Goal: Feedback & Contribution: Contribute content

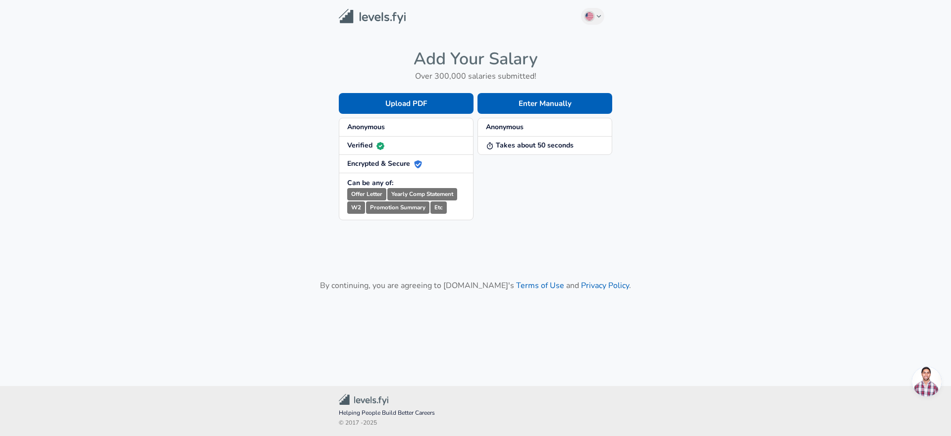
click at [398, 129] on span "Anonymous" at bounding box center [406, 127] width 118 height 10
click at [569, 184] on div "Enter Manually Anonymous Takes about 50 seconds" at bounding box center [543, 148] width 139 height 143
click at [780, 64] on main "English ([GEOGRAPHIC_DATA]) Change Add Your Salary Over 300,000 salaries submit…" at bounding box center [475, 181] width 951 height 363
click at [550, 105] on button "Enter Manually" at bounding box center [545, 103] width 135 height 21
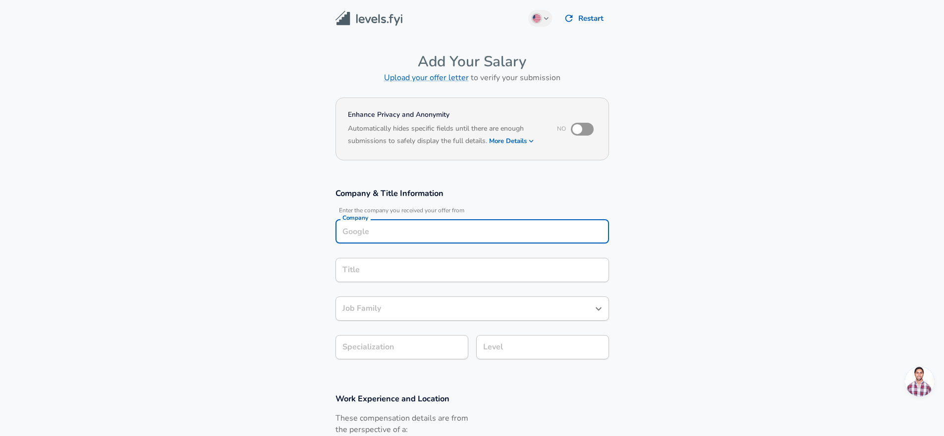
scroll to position [10, 0]
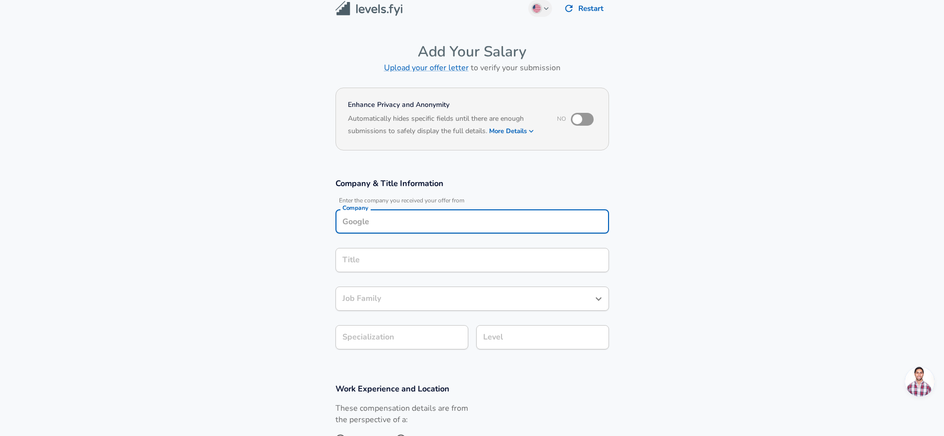
click at [407, 222] on input "Company" at bounding box center [472, 221] width 265 height 15
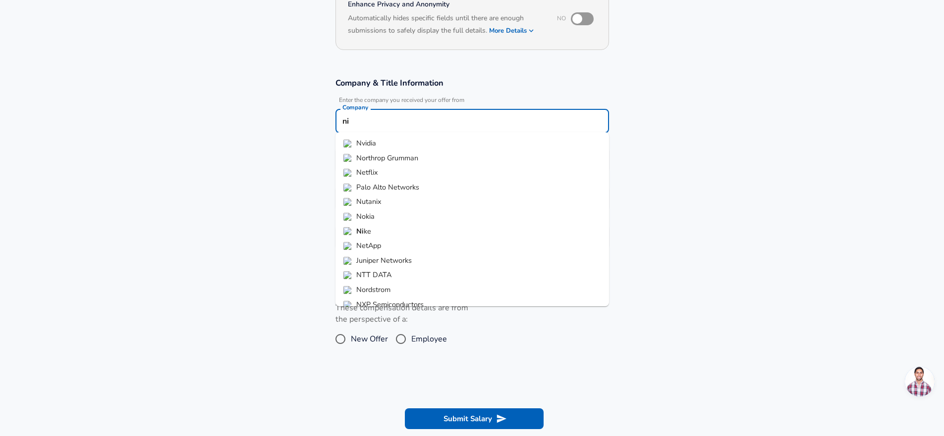
type input "n"
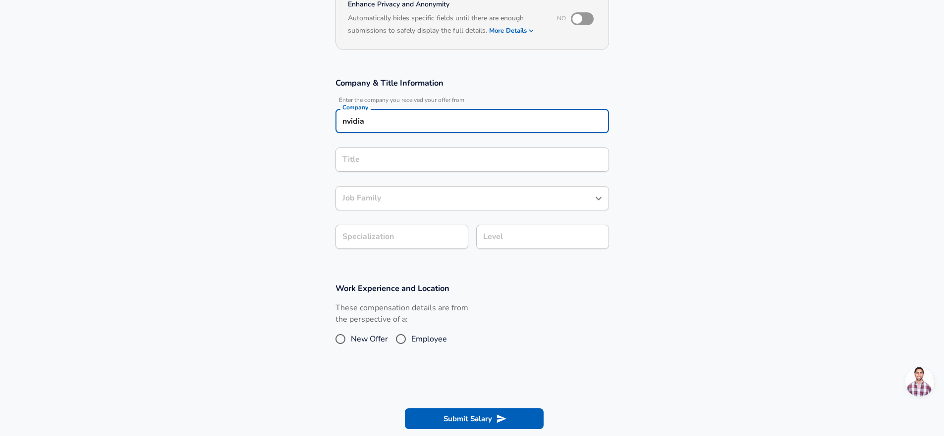
type input "nvidia"
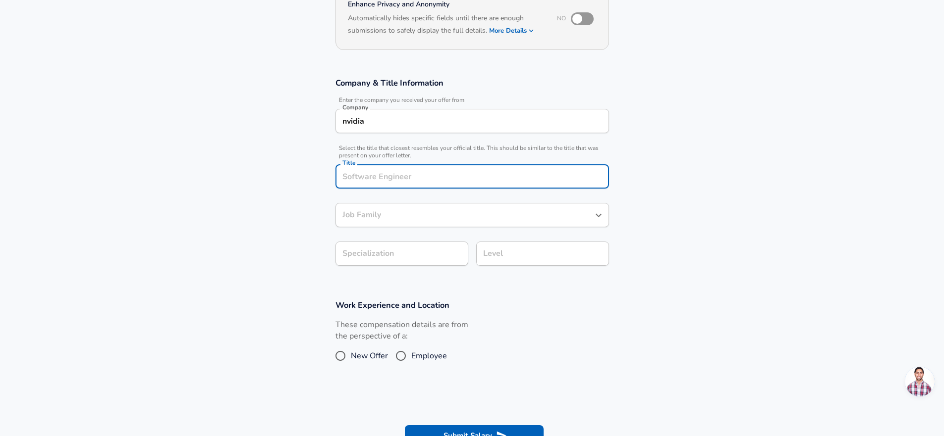
scroll to position [130, 0]
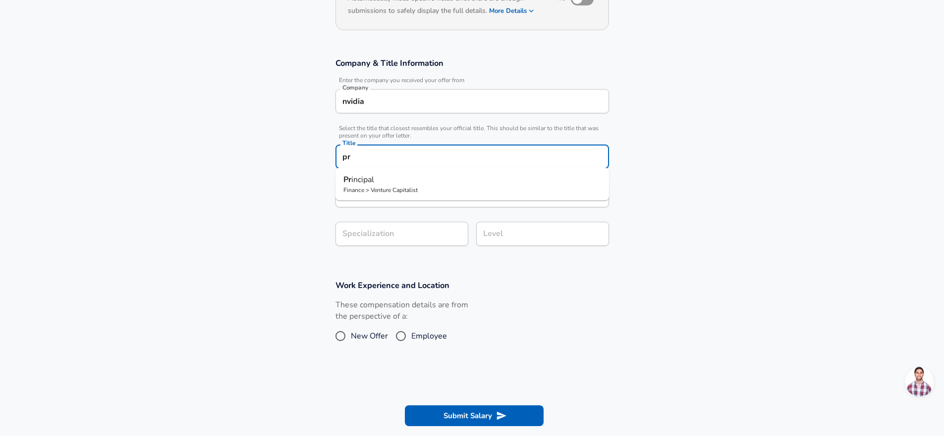
type input "p"
click at [404, 184] on span "dware Engineer" at bounding box center [385, 179] width 56 height 11
type input "Hardware Engineer"
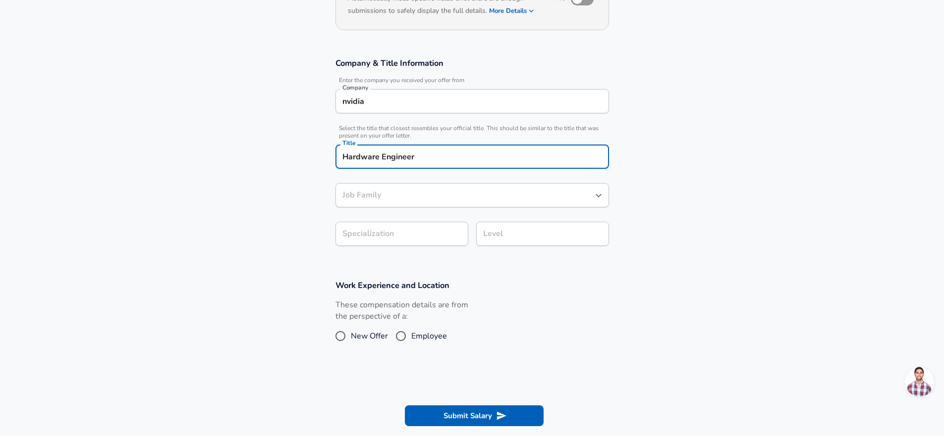
type input "Hardware Engineer"
click at [409, 199] on input "Hardware Engineer" at bounding box center [465, 195] width 250 height 15
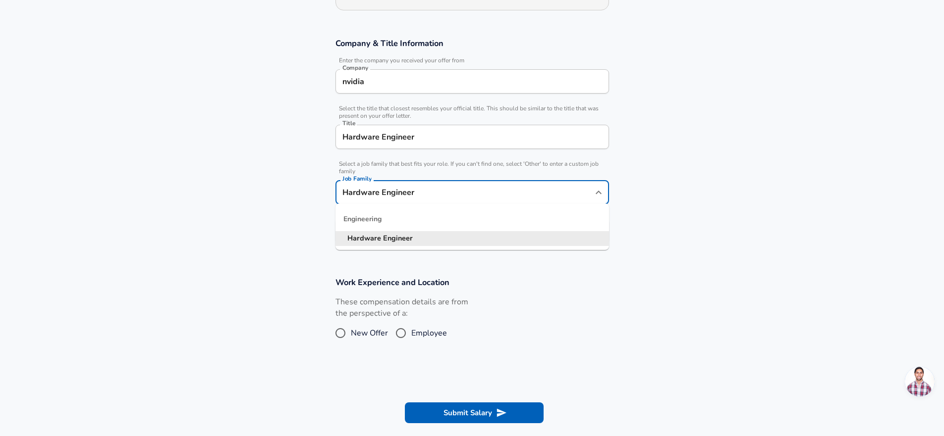
click at [474, 207] on ul "Engineering Hardware Engineer" at bounding box center [471, 227] width 273 height 47
click at [599, 193] on icon "Close" at bounding box center [599, 193] width 12 height 12
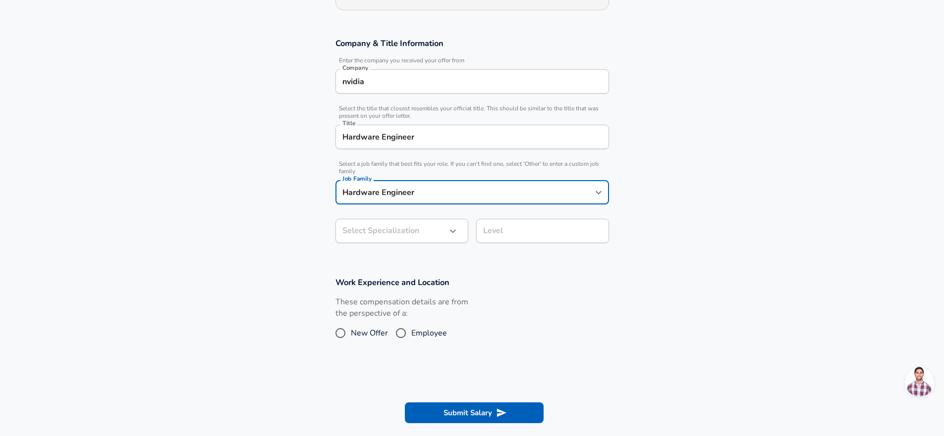
click at [599, 193] on icon "Open" at bounding box center [599, 193] width 12 height 12
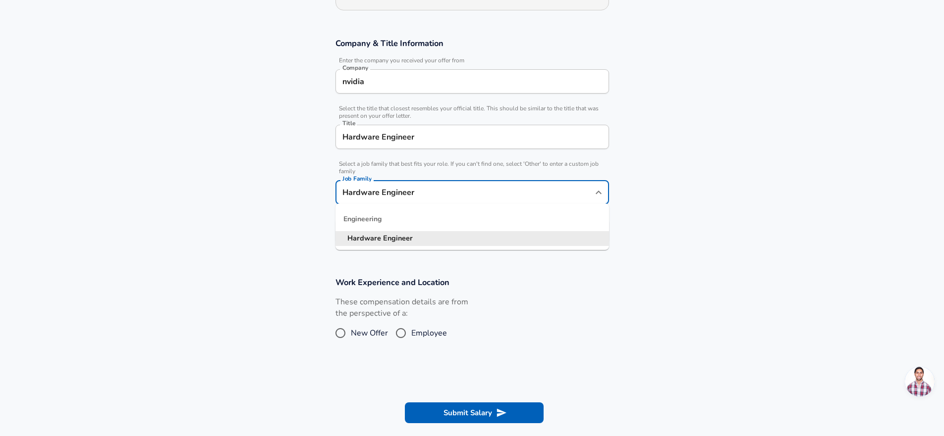
click at [599, 193] on icon "Close" at bounding box center [599, 193] width 12 height 12
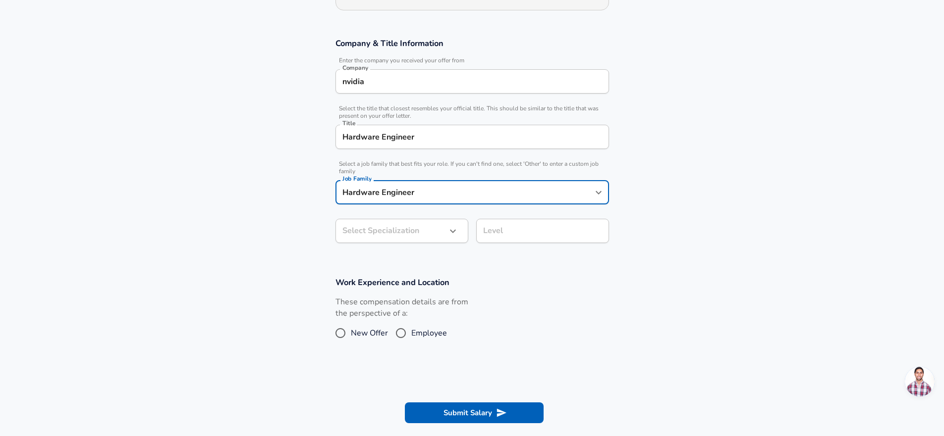
click at [427, 229] on body "English ([GEOGRAPHIC_DATA]) Change Restart Add Your Salary Upload your offer le…" at bounding box center [472, 68] width 944 height 436
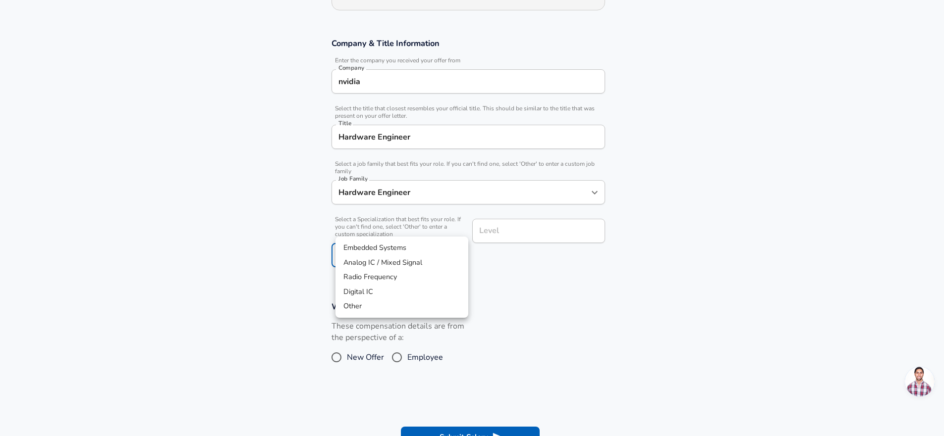
scroll to position [180, 0]
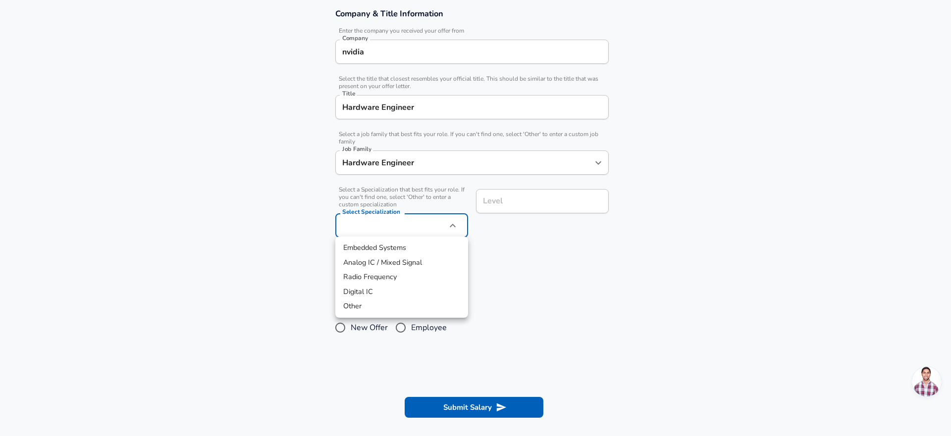
click at [614, 284] on div at bounding box center [475, 218] width 951 height 436
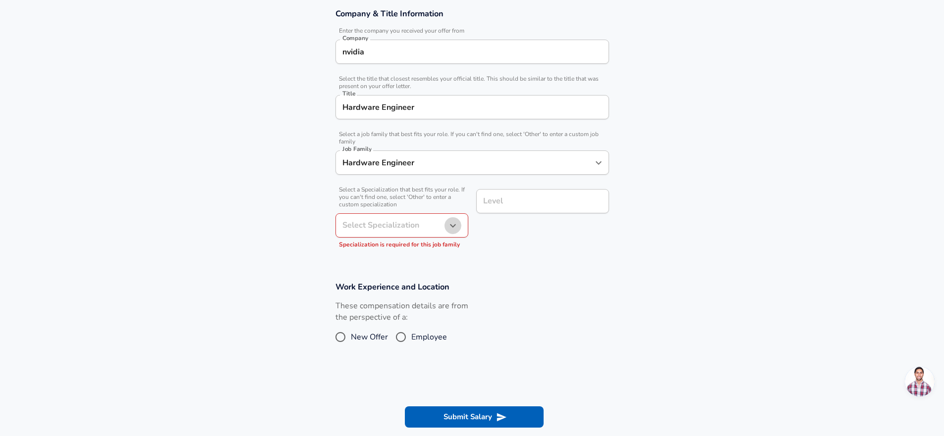
click at [454, 224] on icon "button" at bounding box center [453, 225] width 6 height 3
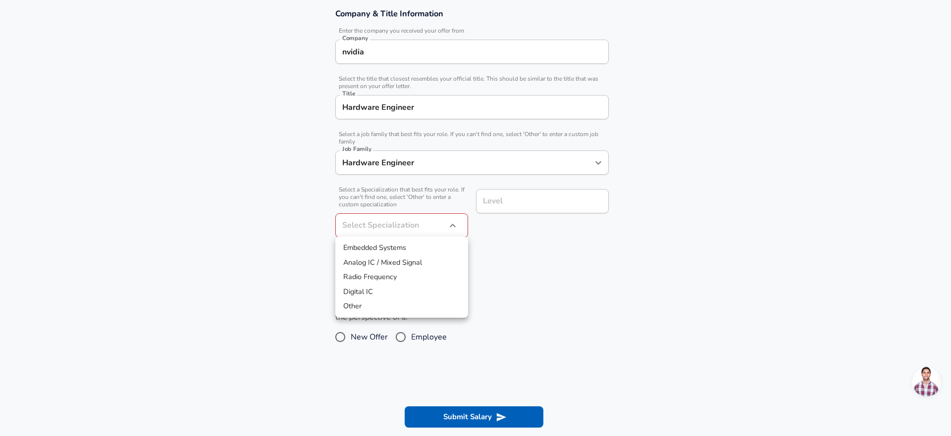
click at [395, 303] on li "Other" at bounding box center [401, 306] width 133 height 15
type input "Other"
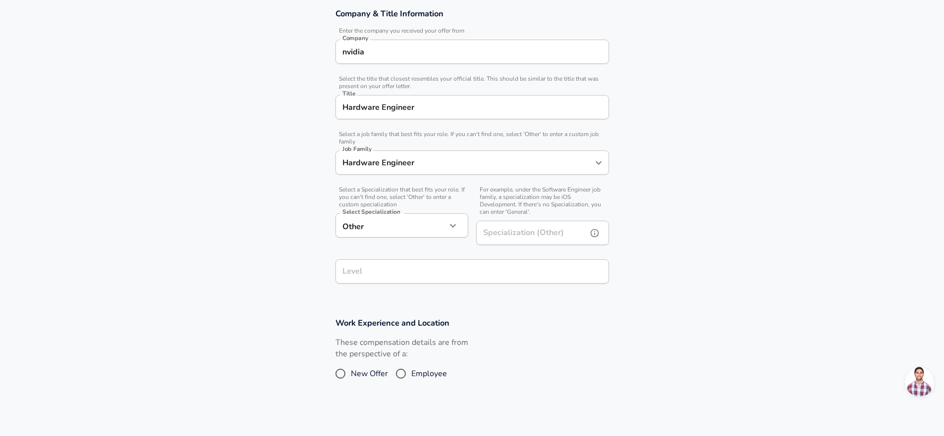
click at [513, 233] on input "Specialization (Other)" at bounding box center [529, 233] width 107 height 24
click at [472, 267] on input "Level" at bounding box center [472, 271] width 265 height 15
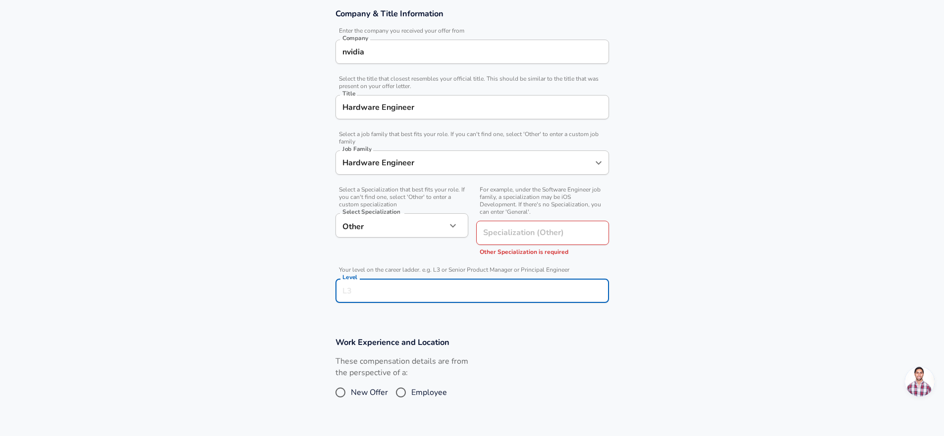
scroll to position [200, 0]
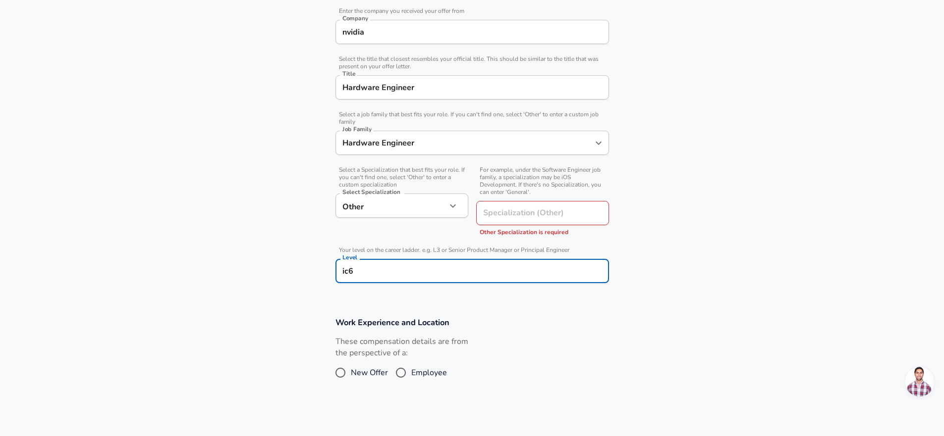
type input "ic6"
drag, startPoint x: 721, startPoint y: 271, endPoint x: 703, endPoint y: 268, distance: 18.6
click at [721, 271] on section "Company & Title Information Enter the company you received your offer from Comp…" at bounding box center [472, 141] width 944 height 329
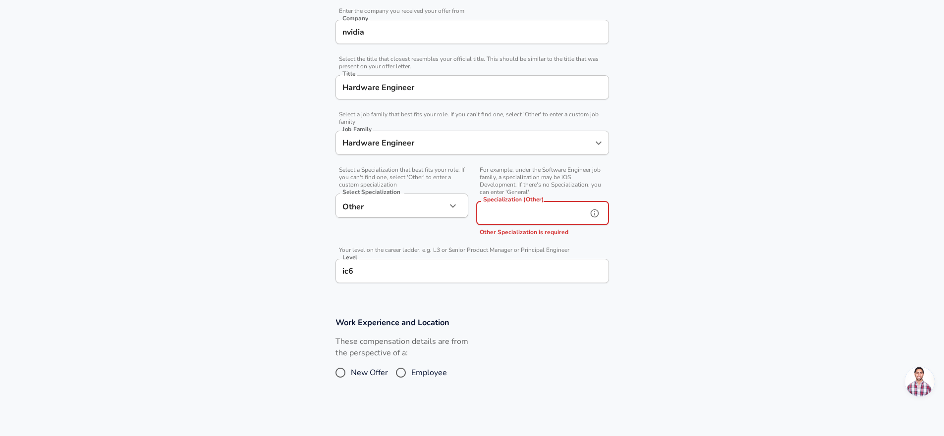
click at [548, 209] on input "Specialization (Other)" at bounding box center [529, 213] width 107 height 24
click at [440, 202] on body "English ([GEOGRAPHIC_DATA]) Change Restart Add Your Salary Upload your offer le…" at bounding box center [472, 18] width 944 height 436
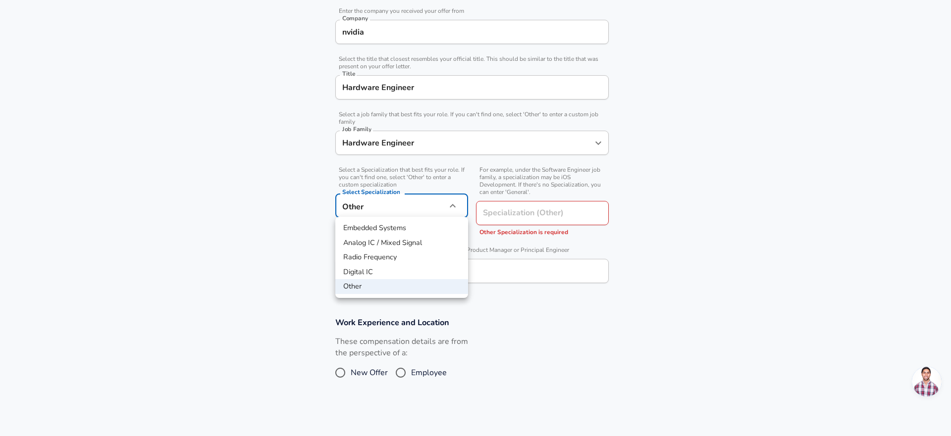
click at [456, 145] on div at bounding box center [475, 218] width 951 height 436
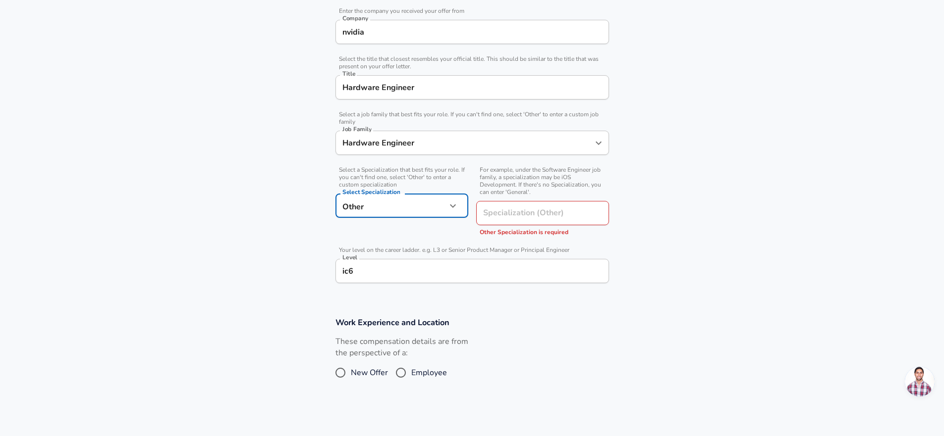
click at [457, 142] on input "Hardware Engineer" at bounding box center [465, 142] width 250 height 15
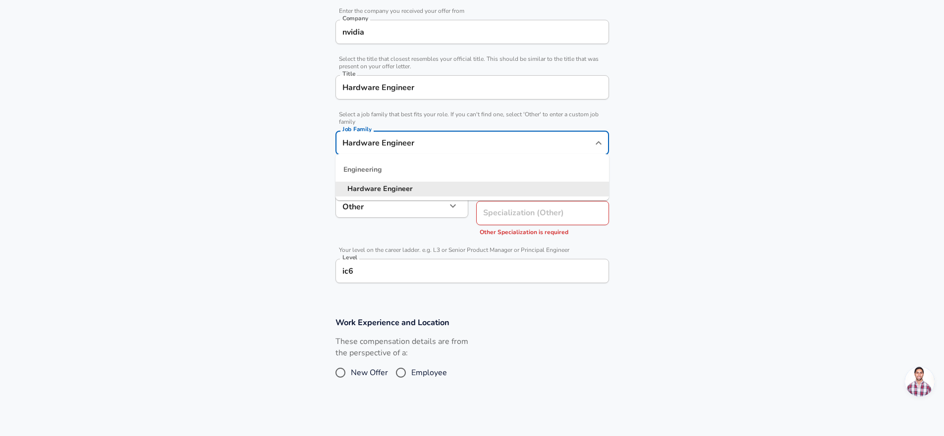
click at [599, 144] on icon "Close" at bounding box center [599, 143] width 12 height 12
type input "s"
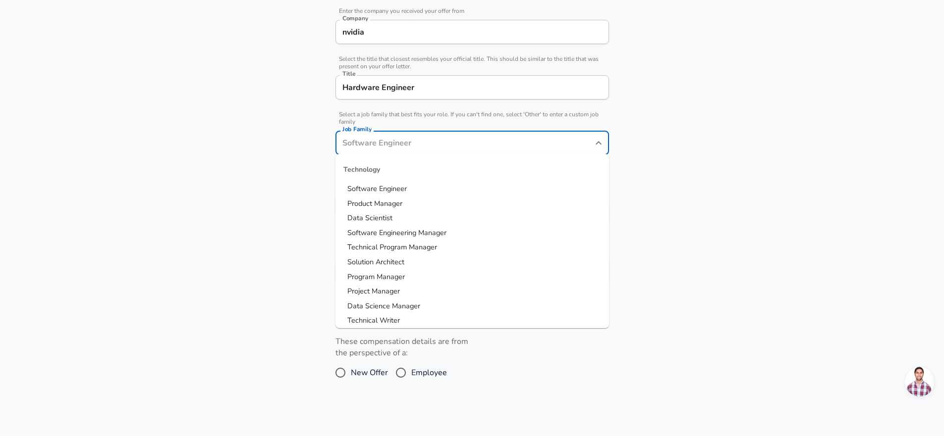
scroll to position [64, 0]
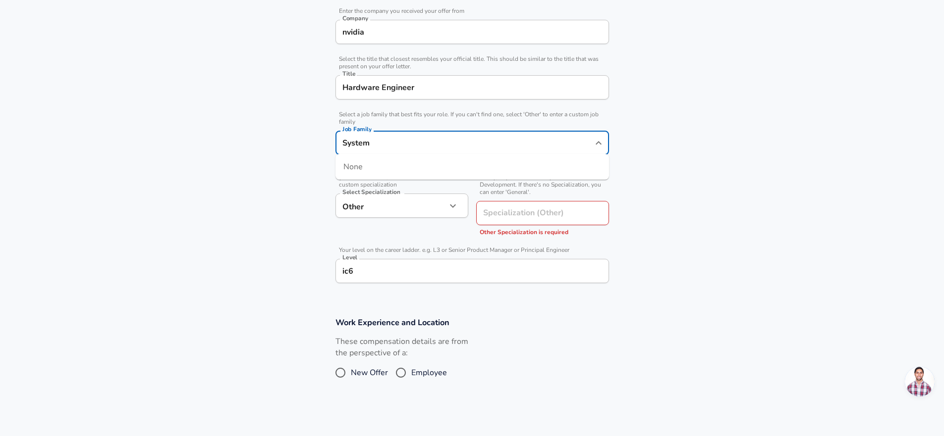
type input "System"
click at [611, 175] on div "Company & Title Information Enter the company you received your offer from Comp…" at bounding box center [472, 139] width 297 height 302
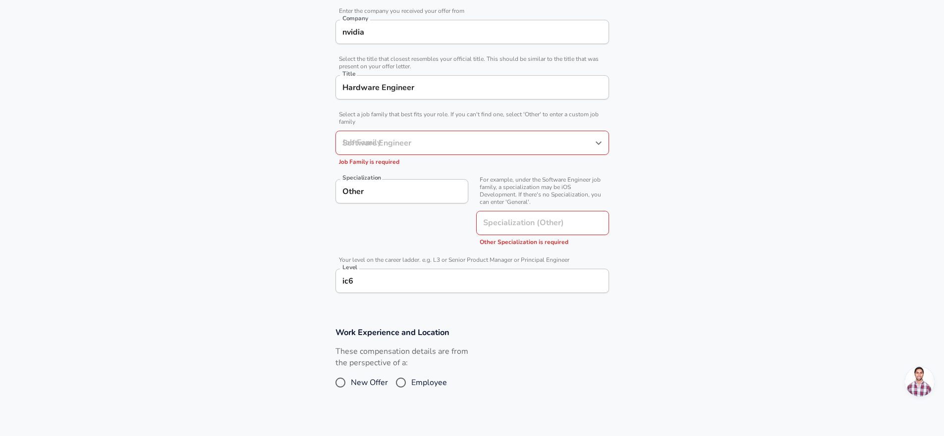
click at [596, 145] on icon "Open" at bounding box center [599, 143] width 12 height 12
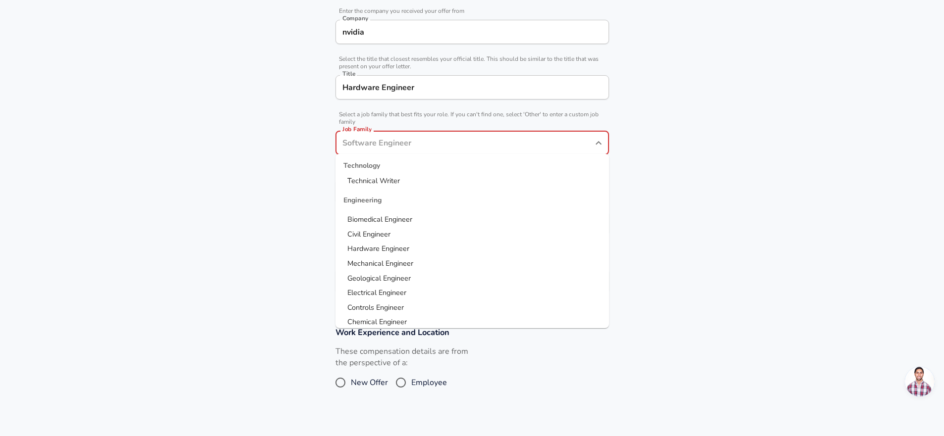
scroll to position [152, 0]
click at [431, 234] on li "Hardware Engineer" at bounding box center [471, 236] width 273 height 15
type input "Hardware Engineer"
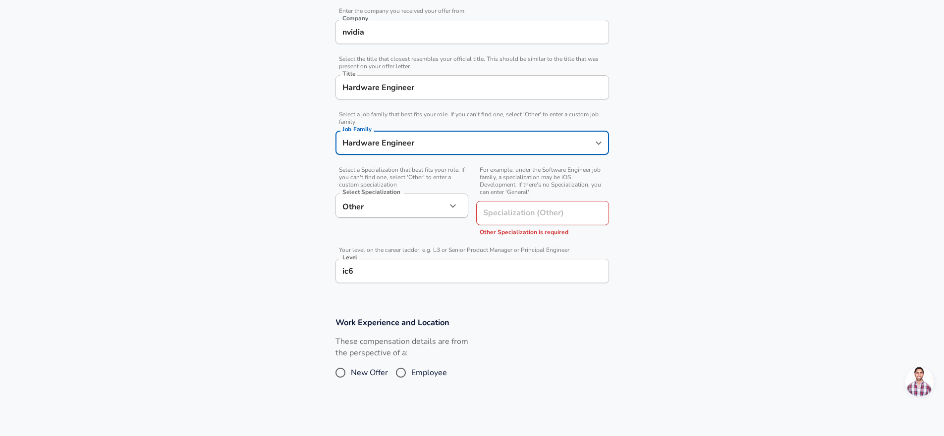
click at [685, 210] on section "Company & Title Information Enter the company you received your offer from Comp…" at bounding box center [472, 141] width 944 height 329
click at [452, 207] on icon "button" at bounding box center [453, 206] width 12 height 12
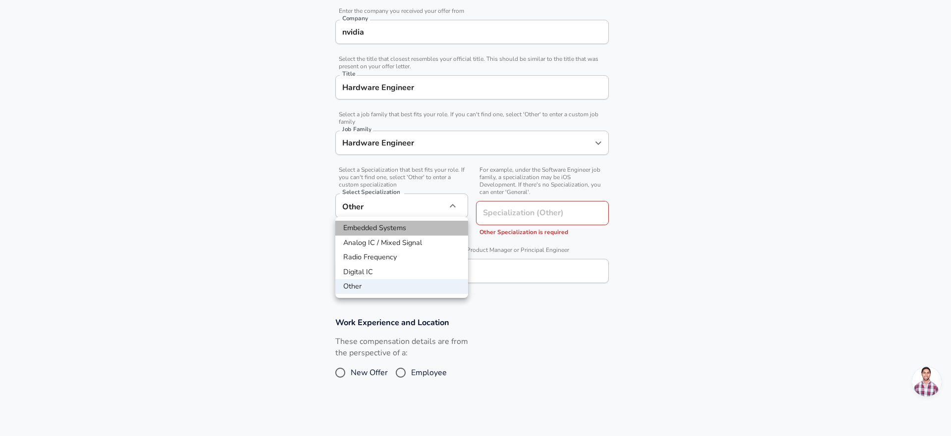
click at [409, 225] on li "Embedded Systems" at bounding box center [401, 228] width 133 height 15
type input "Embedded Systems"
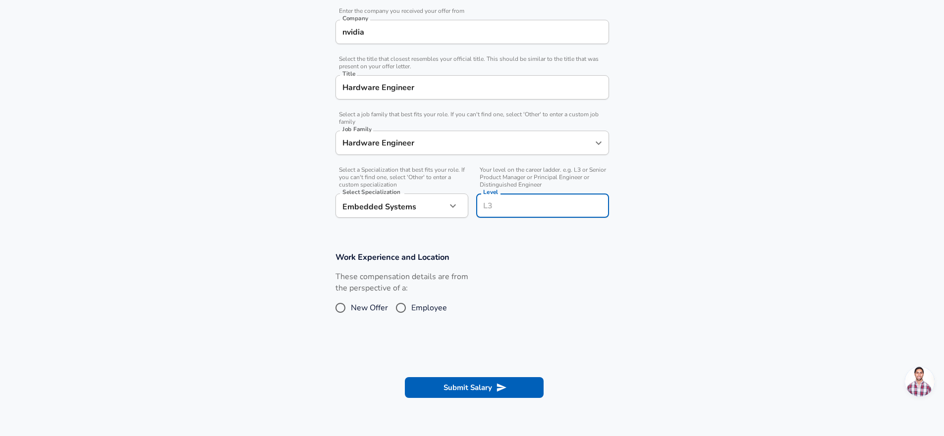
click at [519, 206] on input "Level" at bounding box center [543, 205] width 124 height 15
type input "ic6"
click at [531, 319] on div "These compensation details are from the perspective of a: New Offer Employee" at bounding box center [467, 298] width 281 height 53
click at [400, 303] on input "Employee" at bounding box center [400, 308] width 21 height 16
radio input "true"
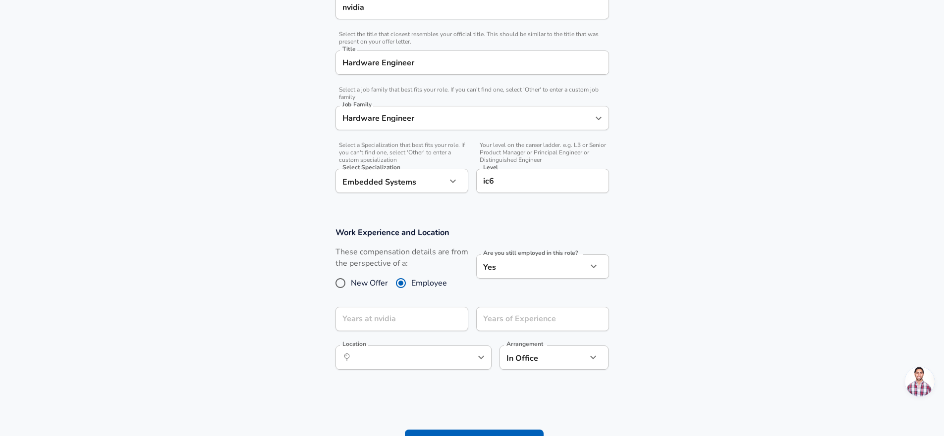
scroll to position [250, 0]
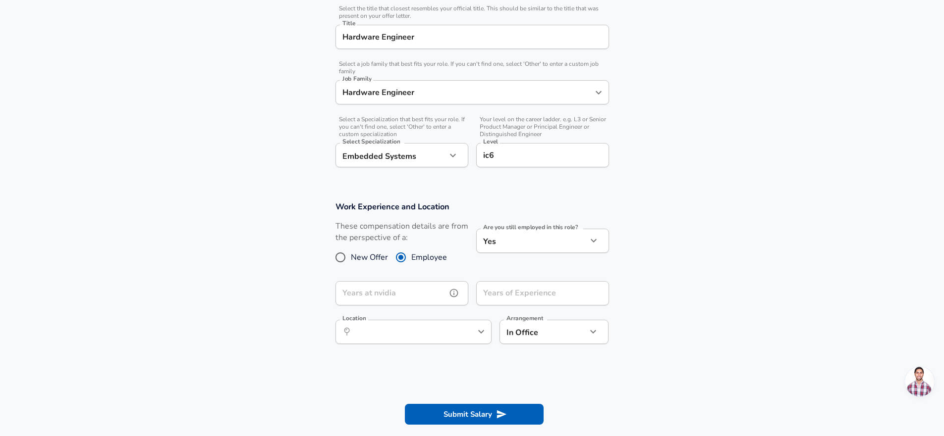
click at [404, 298] on input "Years at nvidia" at bounding box center [390, 293] width 111 height 24
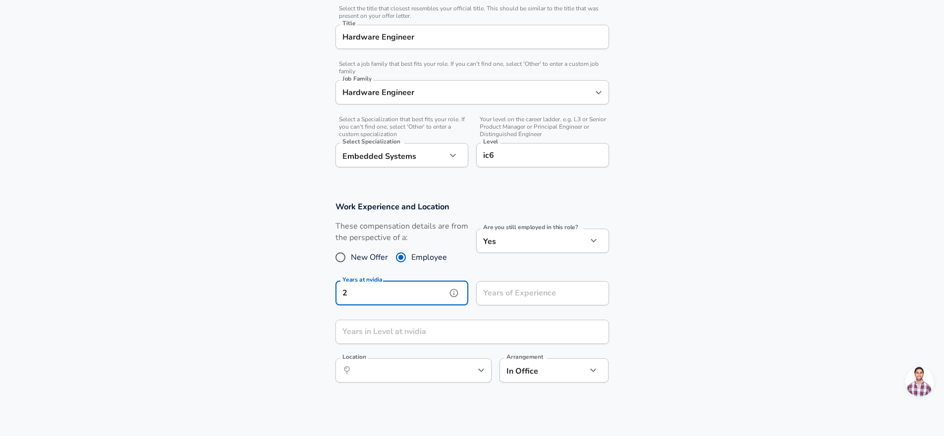
type input "2"
click at [693, 318] on section "Work Experience and Location These compensation details are from the perspectiv…" at bounding box center [472, 297] width 944 height 215
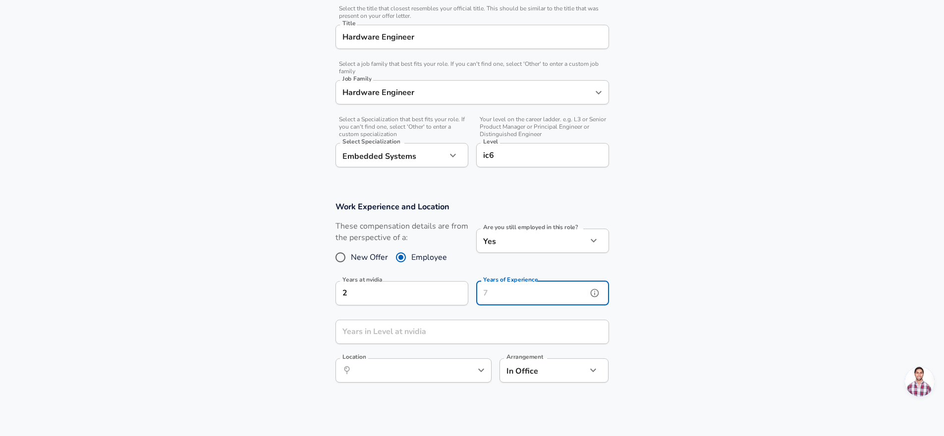
click at [547, 294] on input "Years of Experience" at bounding box center [531, 293] width 111 height 24
type input "25"
click at [704, 303] on section "Work Experience and Location These compensation details are from the perspectiv…" at bounding box center [472, 297] width 944 height 215
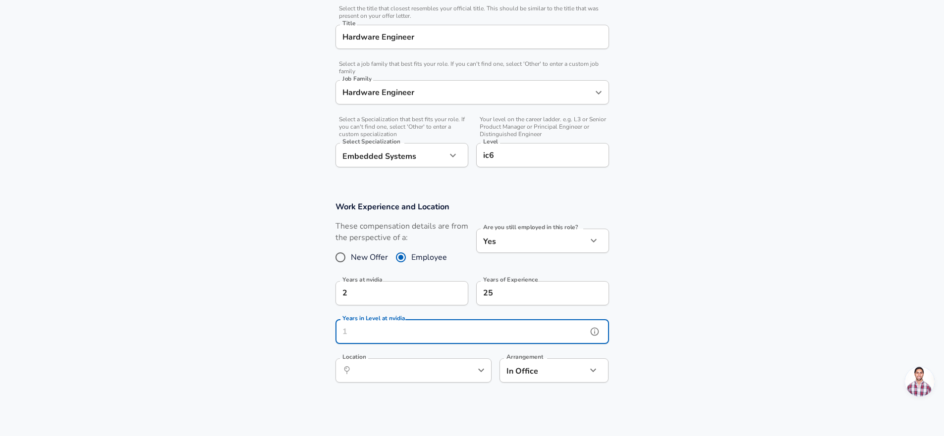
click at [478, 331] on input "Years in Level at nvidia" at bounding box center [461, 332] width 252 height 24
type input "2"
click at [708, 326] on section "Work Experience and Location These compensation details are from the perspectiv…" at bounding box center [472, 297] width 944 height 215
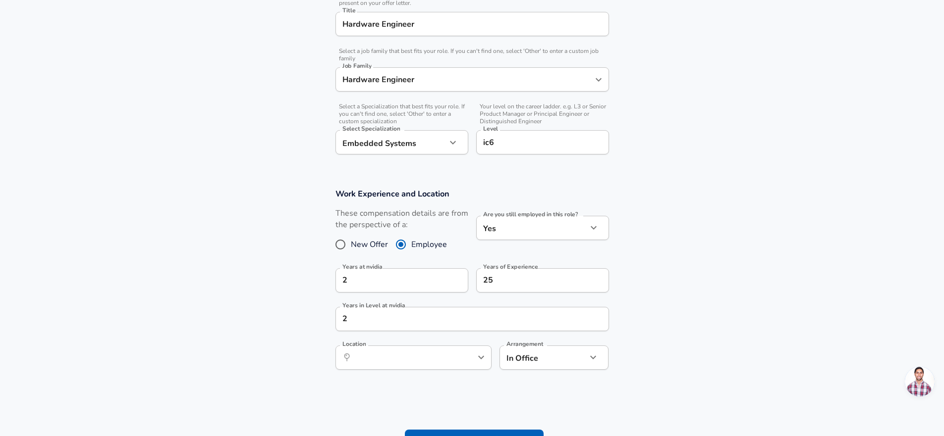
scroll to position [289, 0]
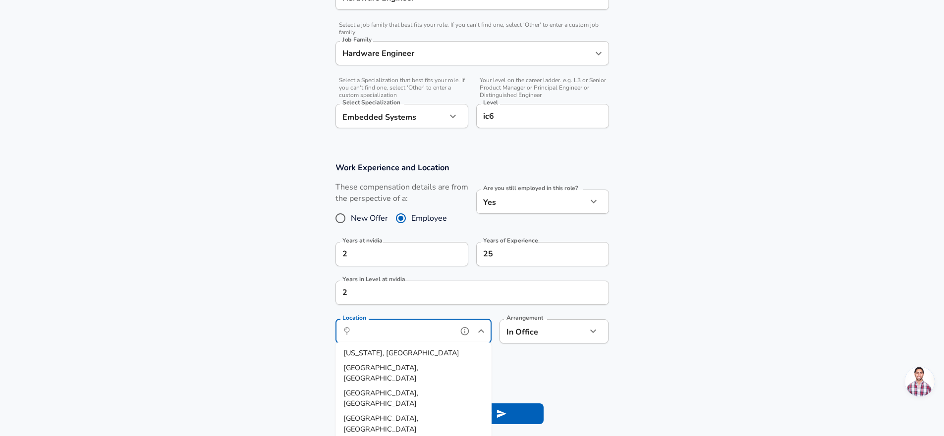
click at [415, 328] on input "Location" at bounding box center [403, 331] width 102 height 15
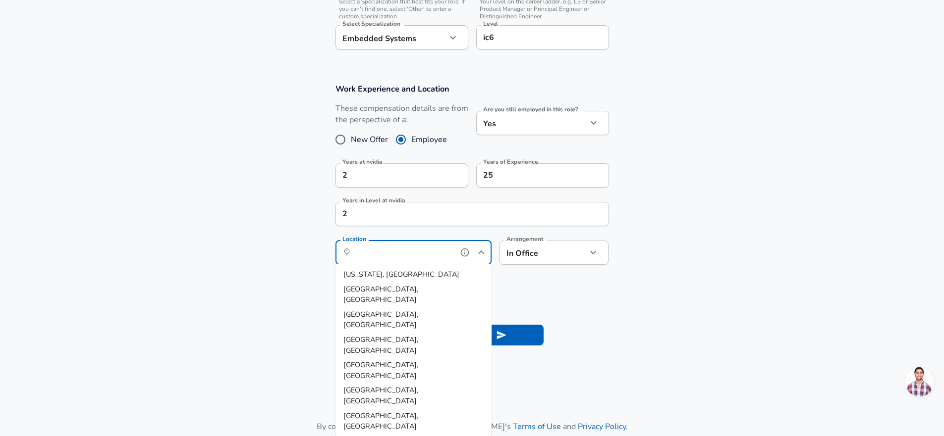
scroll to position [466, 0]
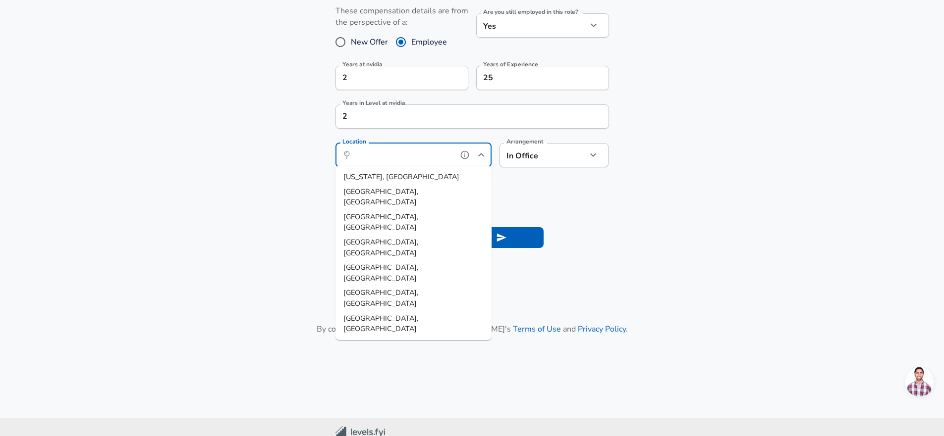
click at [390, 415] on span "[GEOGRAPHIC_DATA], [GEOGRAPHIC_DATA]" at bounding box center [380, 425] width 75 height 21
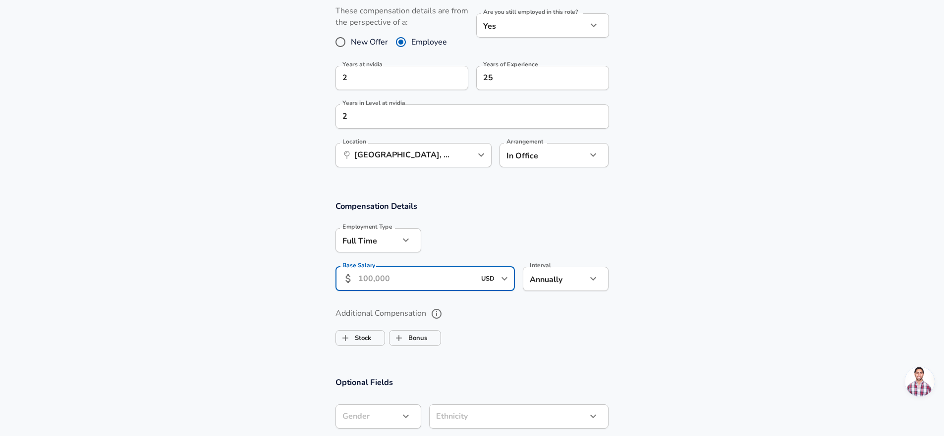
click at [408, 275] on input "Base Salary" at bounding box center [416, 279] width 117 height 24
drag, startPoint x: 418, startPoint y: 153, endPoint x: 425, endPoint y: 159, distance: 9.5
click at [418, 153] on input "[GEOGRAPHIC_DATA], [GEOGRAPHIC_DATA]" at bounding box center [403, 155] width 102 height 15
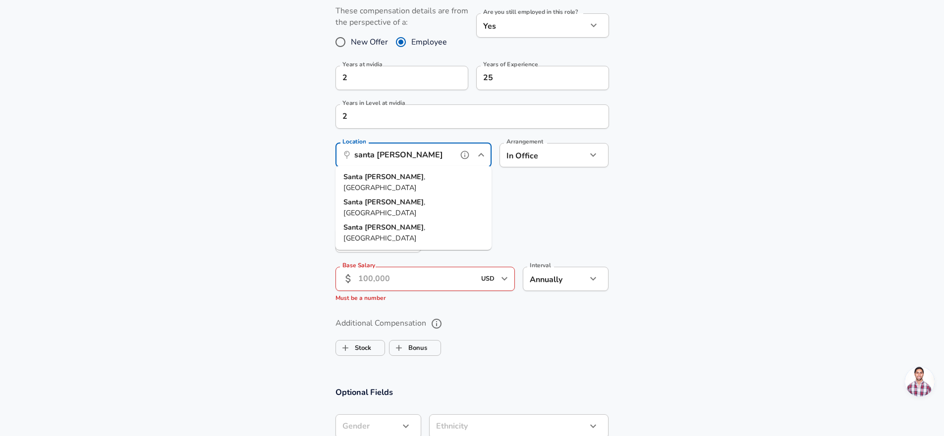
click at [408, 178] on li "[GEOGRAPHIC_DATA] , [GEOGRAPHIC_DATA]" at bounding box center [413, 182] width 156 height 25
type input "[GEOGRAPHIC_DATA], [GEOGRAPHIC_DATA]"
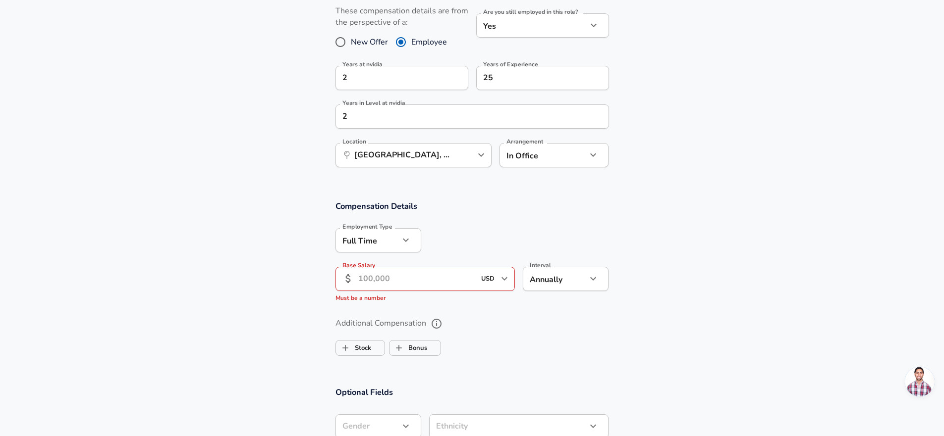
click at [690, 217] on section "Compensation Details Employment Type [DEMOGRAPHIC_DATA] full_time Employment Ty…" at bounding box center [472, 254] width 944 height 107
click at [452, 281] on input "Base Salary" at bounding box center [416, 279] width 117 height 24
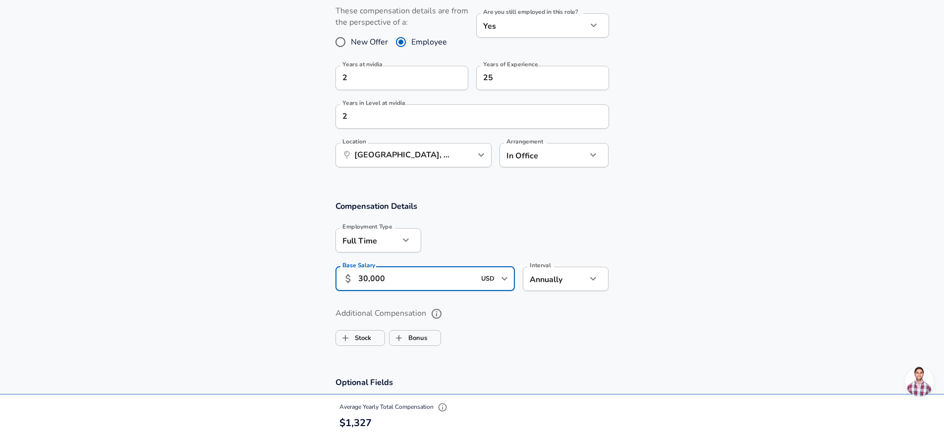
type input "300,000"
click at [702, 345] on section "Additional Compensation Stock Bonus" at bounding box center [472, 324] width 944 height 53
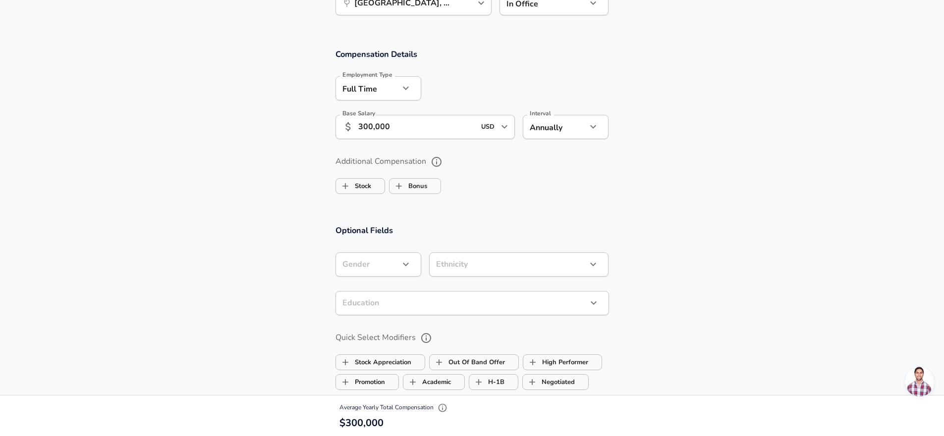
scroll to position [647, 0]
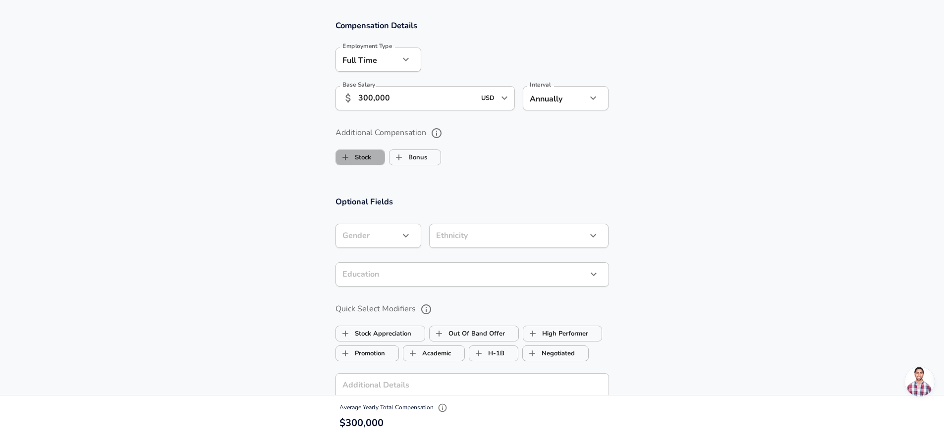
click at [367, 159] on label "Stock" at bounding box center [353, 157] width 35 height 19
checkbox input "true"
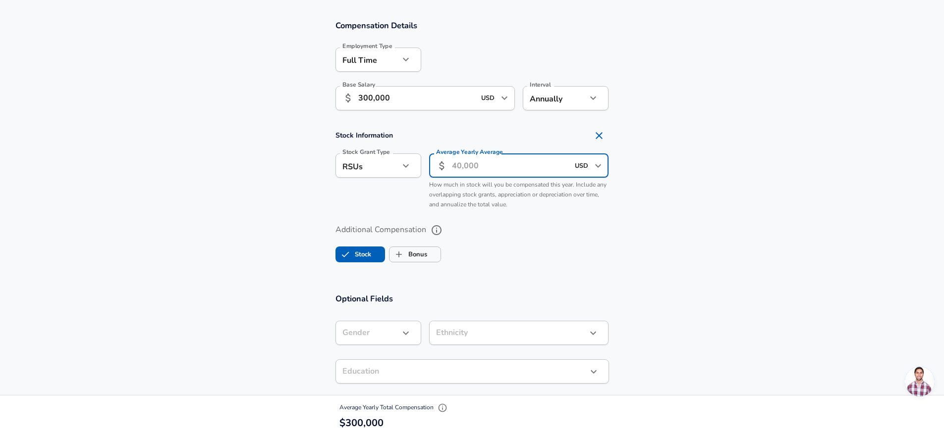
click at [501, 163] on input "Average Yearly Average" at bounding box center [510, 166] width 117 height 24
type input "200,000"
click at [750, 249] on section "Additional Compensation Stock Bonus" at bounding box center [472, 240] width 944 height 53
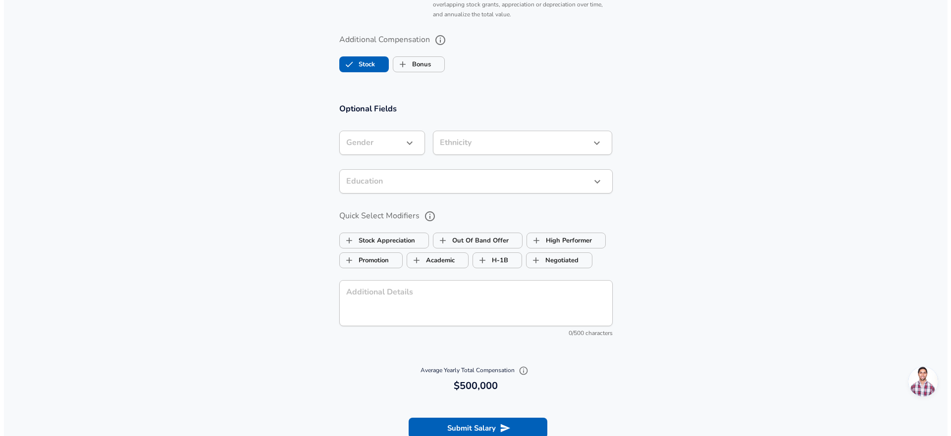
scroll to position [843, 0]
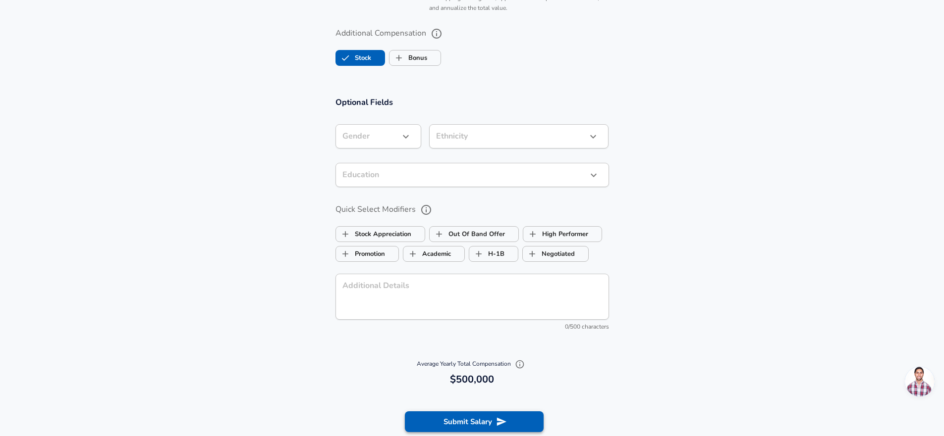
click at [465, 419] on button "Submit Salary" at bounding box center [474, 422] width 139 height 21
